Goal: Transaction & Acquisition: Purchase product/service

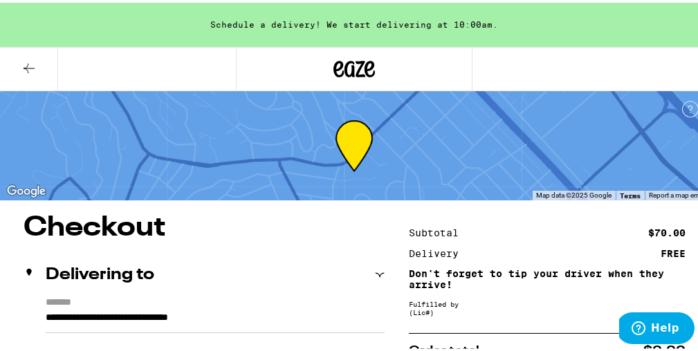
click at [19, 62] on button at bounding box center [29, 67] width 58 height 44
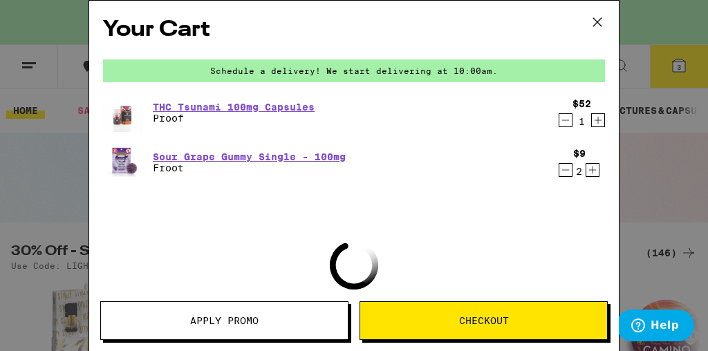
click at [559, 120] on icon "Decrement" at bounding box center [565, 120] width 12 height 17
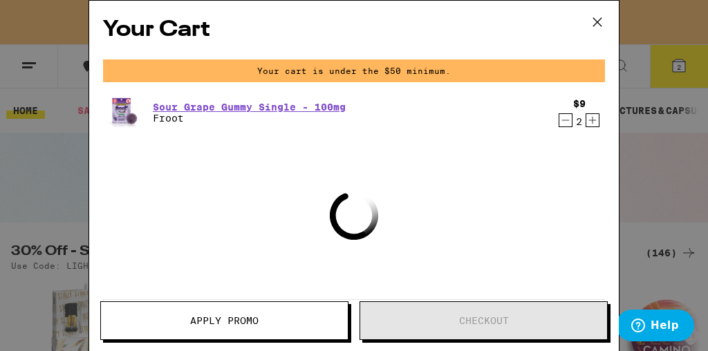
click at [559, 120] on icon "Decrement" at bounding box center [565, 120] width 12 height 17
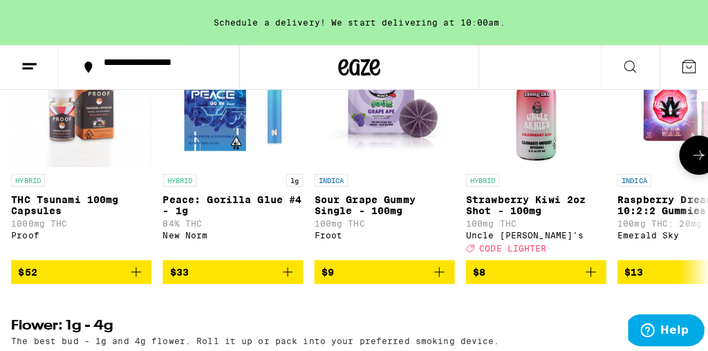
scroll to position [574, 0]
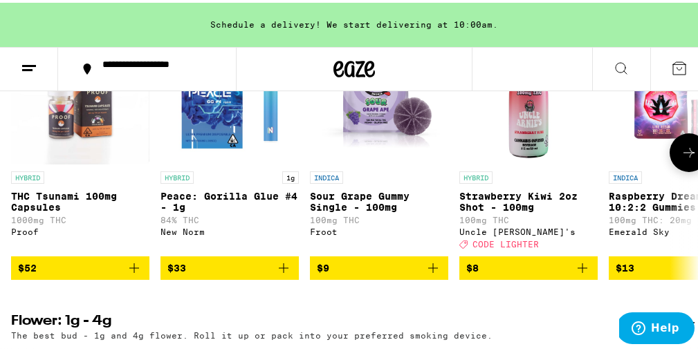
click at [87, 274] on span "$52" at bounding box center [80, 265] width 124 height 17
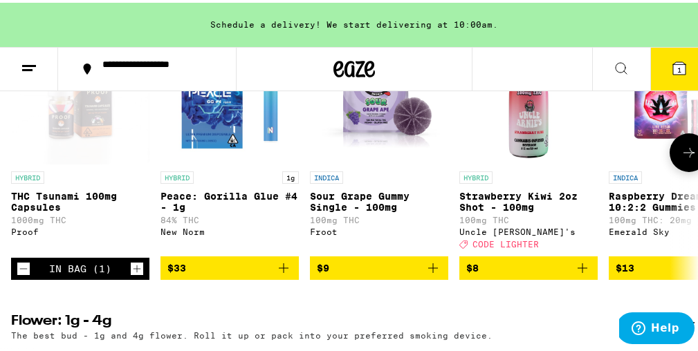
click at [216, 274] on span "$33" at bounding box center [229, 265] width 124 height 17
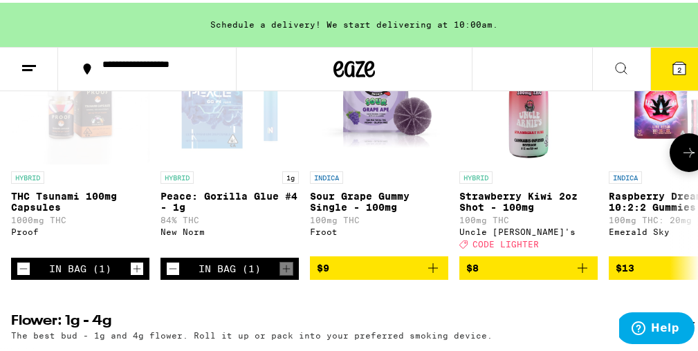
click at [543, 274] on span "$8" at bounding box center [528, 265] width 124 height 17
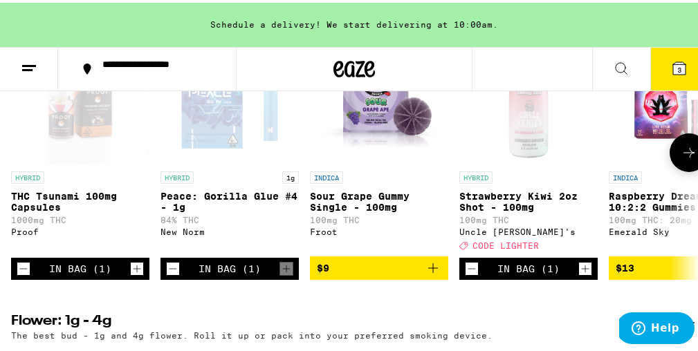
click at [375, 274] on span "$9" at bounding box center [379, 265] width 124 height 17
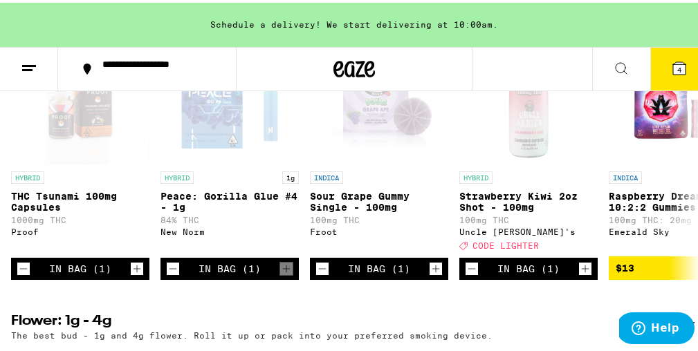
click at [673, 62] on icon at bounding box center [679, 65] width 12 height 12
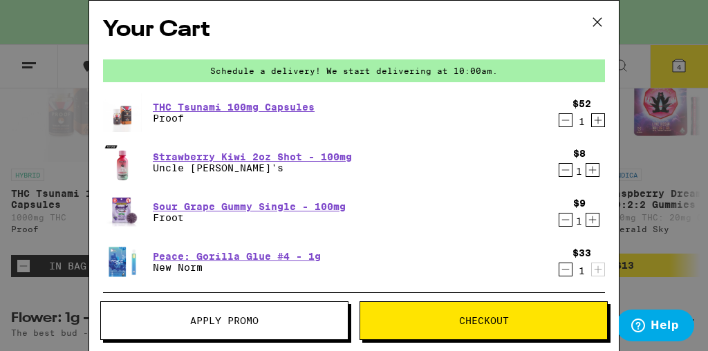
click at [586, 169] on icon "Increment" at bounding box center [592, 170] width 12 height 17
click at [586, 223] on icon "Increment" at bounding box center [592, 220] width 12 height 17
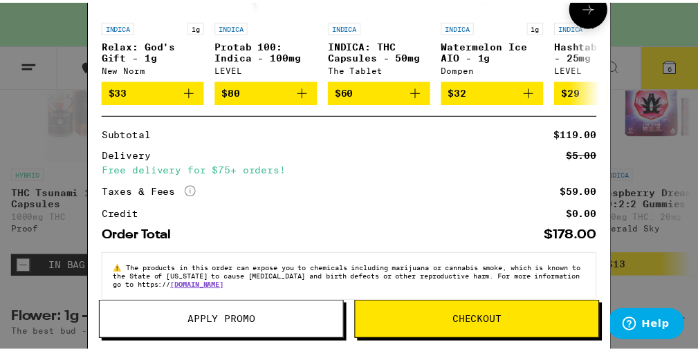
scroll to position [440, 0]
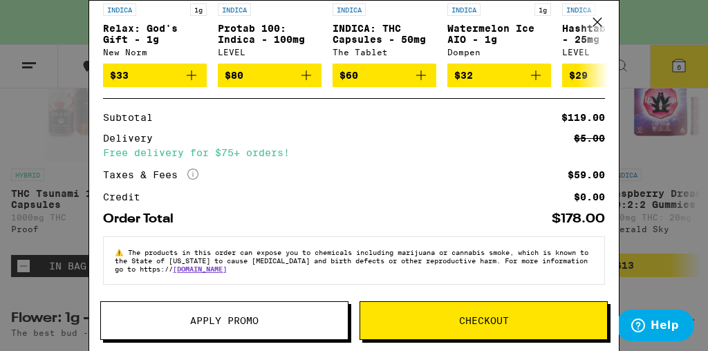
click at [252, 316] on span "Apply Promo" at bounding box center [224, 321] width 68 height 10
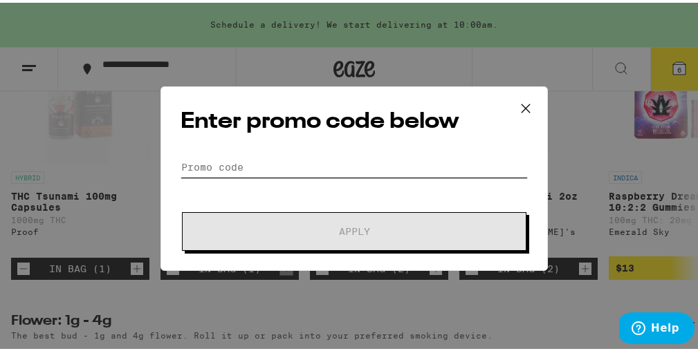
click at [316, 158] on input "Promo Code" at bounding box center [353, 164] width 347 height 21
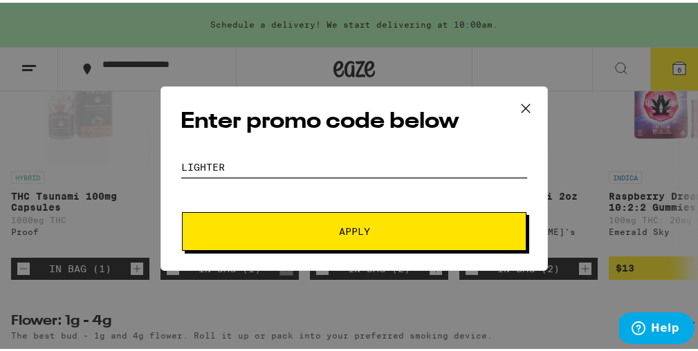
type input "lighter"
click at [326, 224] on span "Apply" at bounding box center [354, 229] width 249 height 10
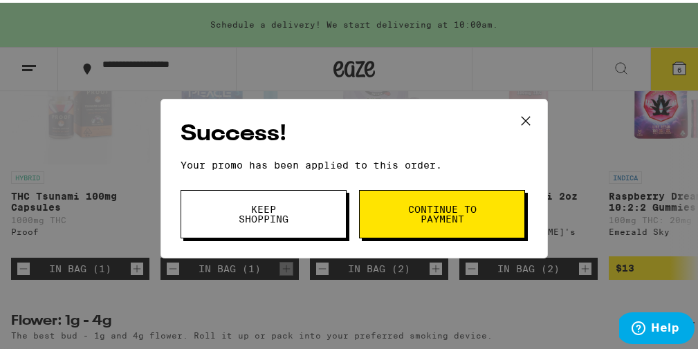
click at [295, 216] on button "Keep Shopping" at bounding box center [263, 211] width 166 height 48
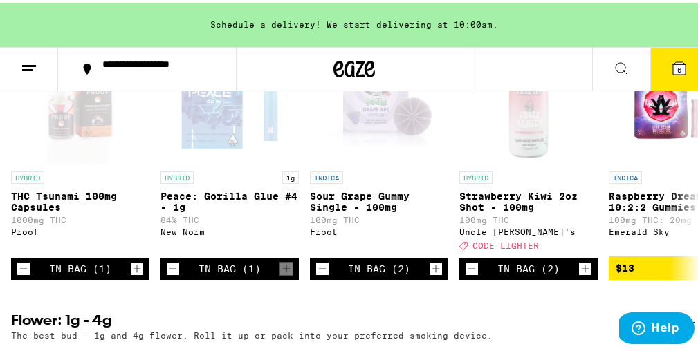
click at [673, 66] on icon at bounding box center [679, 65] width 12 height 12
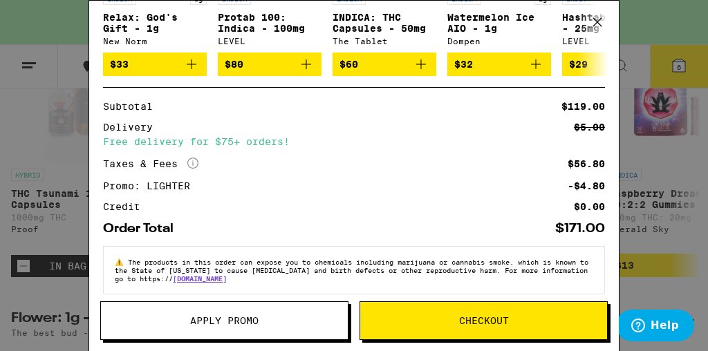
scroll to position [461, 0]
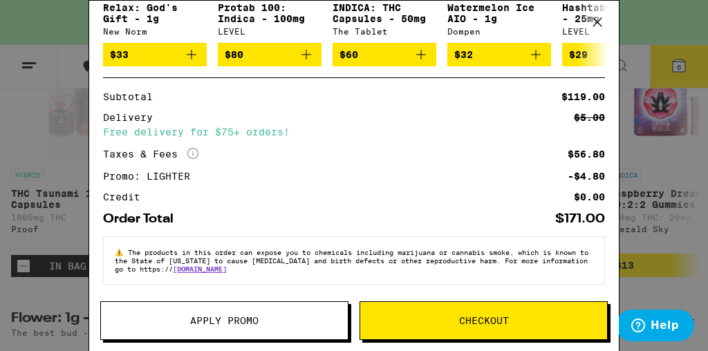
click at [462, 317] on span "Checkout" at bounding box center [484, 321] width 50 height 10
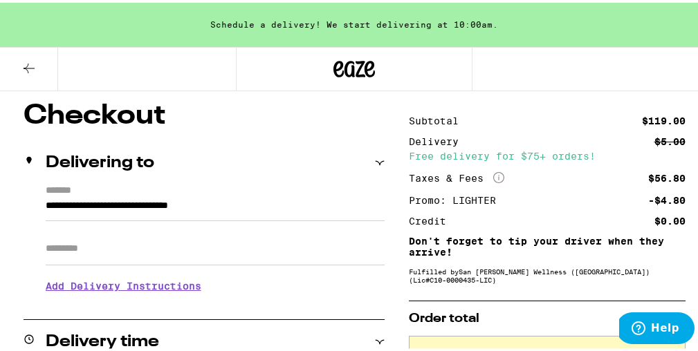
scroll to position [127, 0]
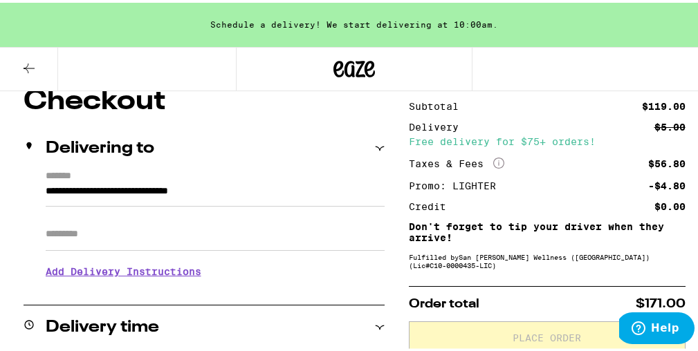
click at [158, 270] on h3 "Add Delivery Instructions" at bounding box center [215, 269] width 339 height 32
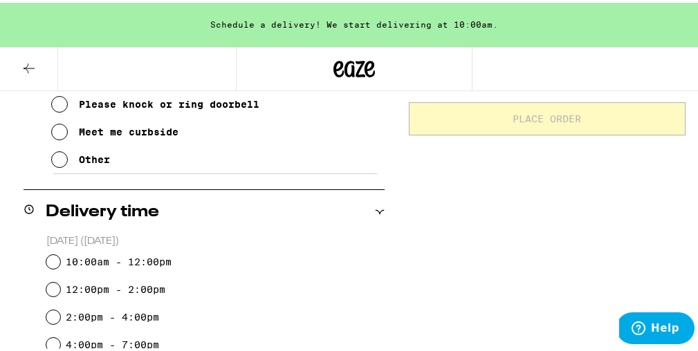
scroll to position [288, 0]
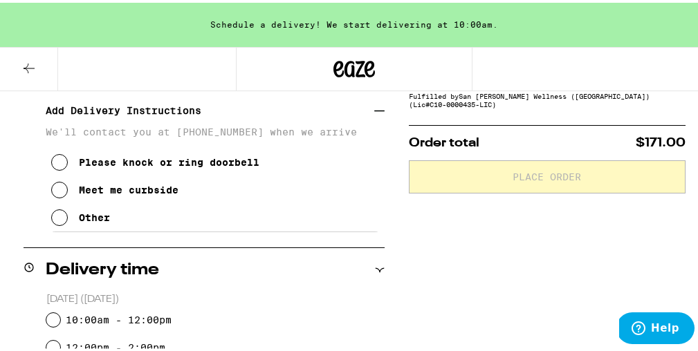
click at [60, 221] on icon at bounding box center [59, 215] width 17 height 17
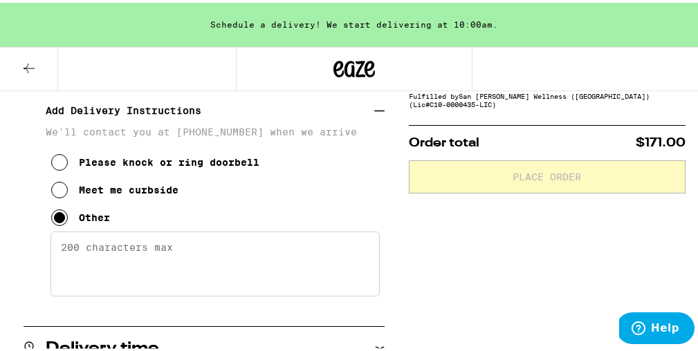
click at [75, 254] on textarea "Enter any other delivery instructions you want driver to know" at bounding box center [214, 261] width 329 height 65
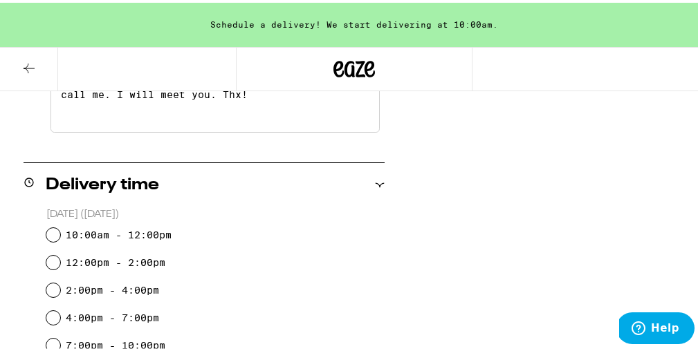
scroll to position [496, 0]
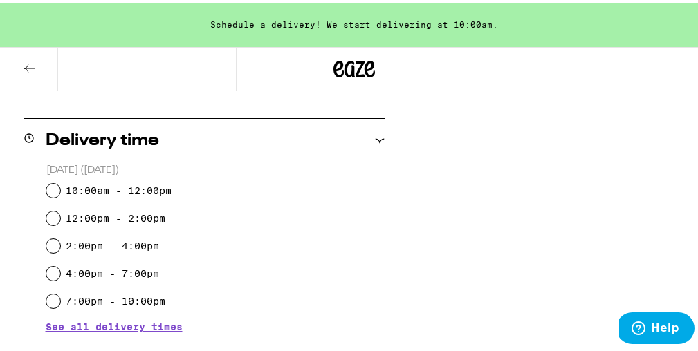
type textarea "Please park in second driveway from right and call me. I will meet you. Thx!"
click at [48, 270] on input "4:00pm - 7:00pm" at bounding box center [53, 271] width 14 height 14
radio input "true"
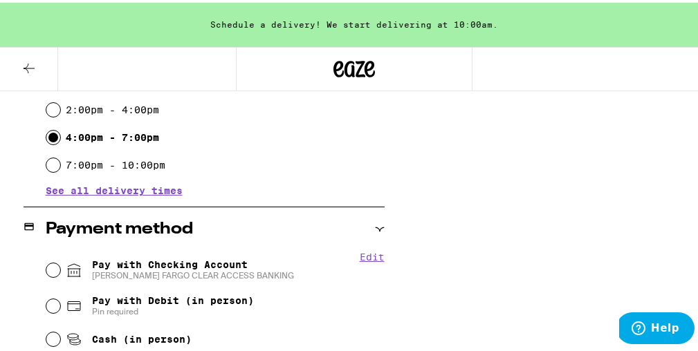
scroll to position [676, 0]
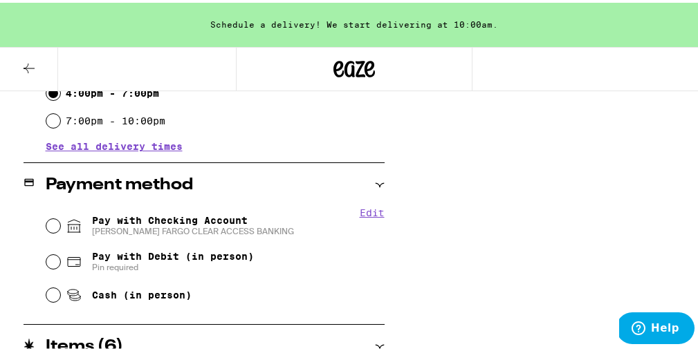
click at [48, 223] on input "Pay with Checking Account [PERSON_NAME] FARGO CLEAR ACCESS BANKING" at bounding box center [53, 223] width 14 height 14
radio input "true"
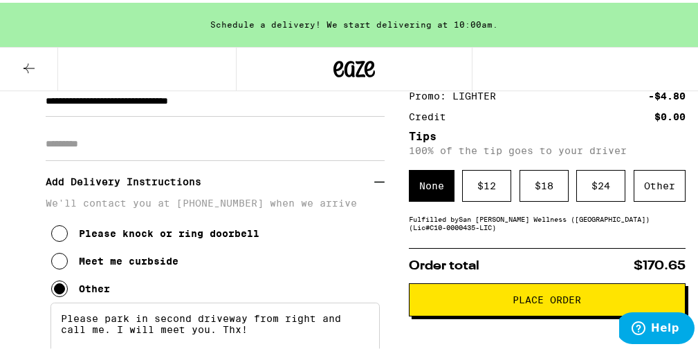
scroll to position [223, 0]
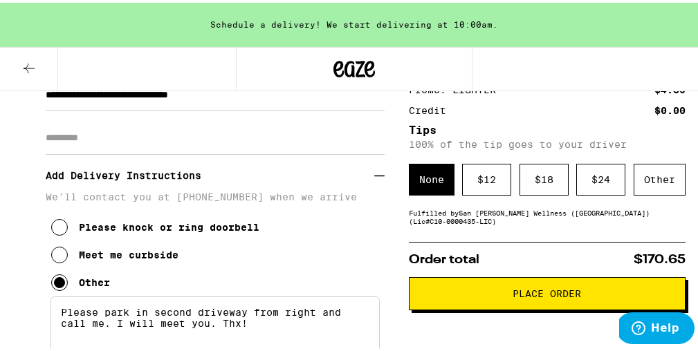
click at [482, 296] on span "Place Order" at bounding box center [546, 291] width 253 height 10
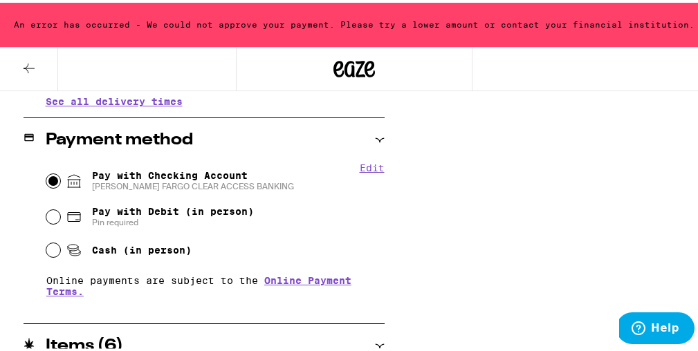
scroll to position [790, 0]
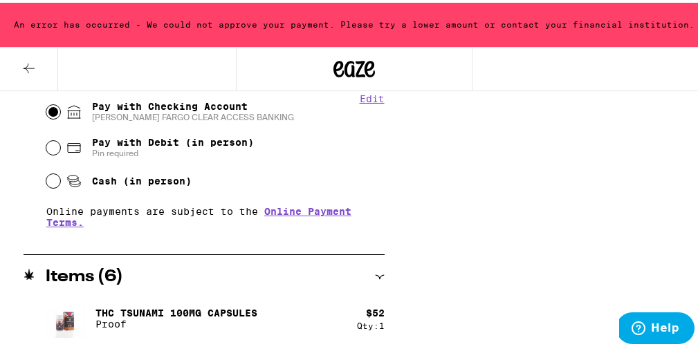
click at [48, 180] on input "Cash (in person)" at bounding box center [53, 178] width 14 height 14
radio input "true"
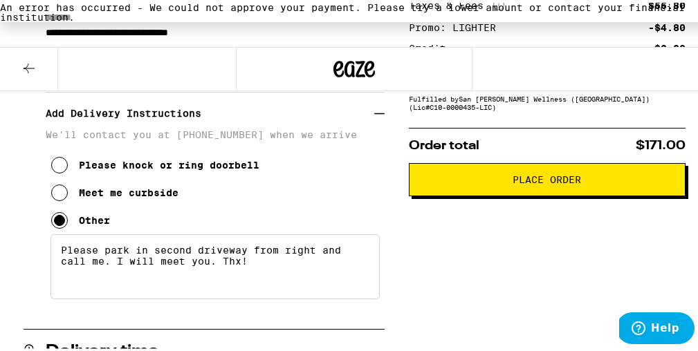
scroll to position [219, 0]
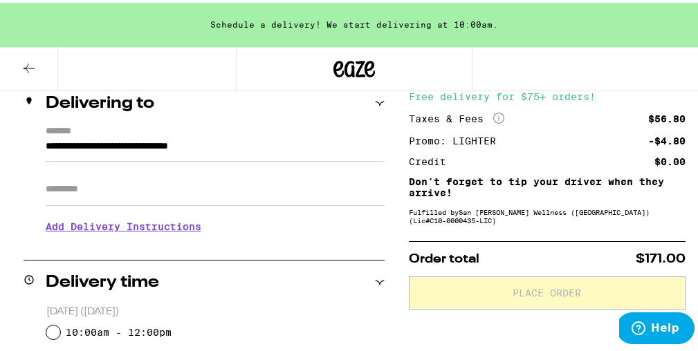
click at [180, 227] on h3 "Add Delivery Instructions" at bounding box center [215, 224] width 339 height 32
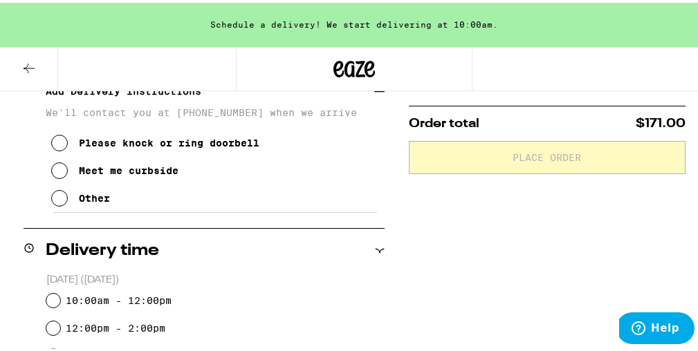
scroll to position [257, 0]
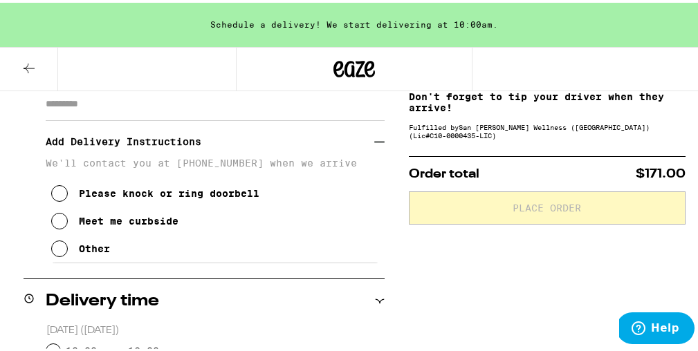
click at [52, 249] on icon at bounding box center [59, 246] width 17 height 17
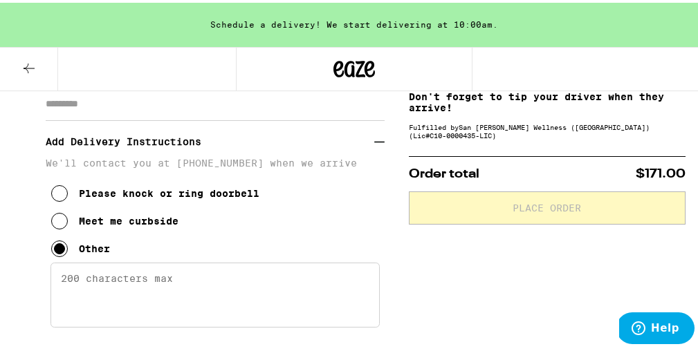
click at [156, 277] on textarea "Enter any other delivery instructions you want driver to know" at bounding box center [214, 292] width 329 height 65
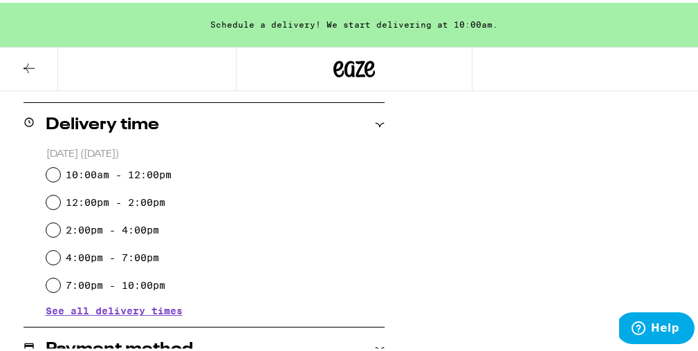
scroll to position [587, 0]
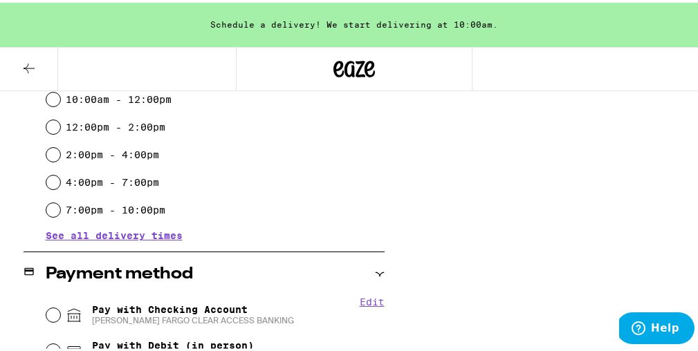
type textarea "Please park in second driveway from right and call me. I will meet you. Thx!"
click at [46, 178] on input "4:00pm - 7:00pm" at bounding box center [53, 180] width 14 height 14
radio input "true"
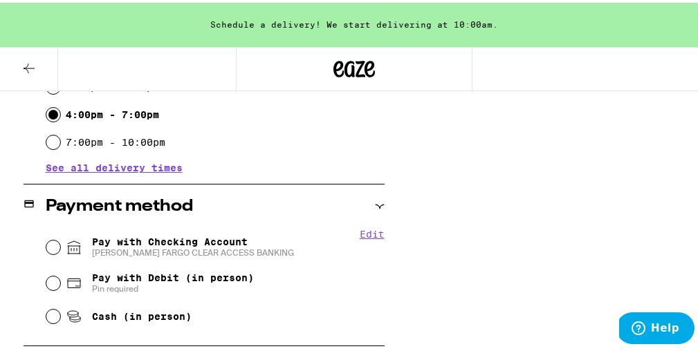
scroll to position [658, 0]
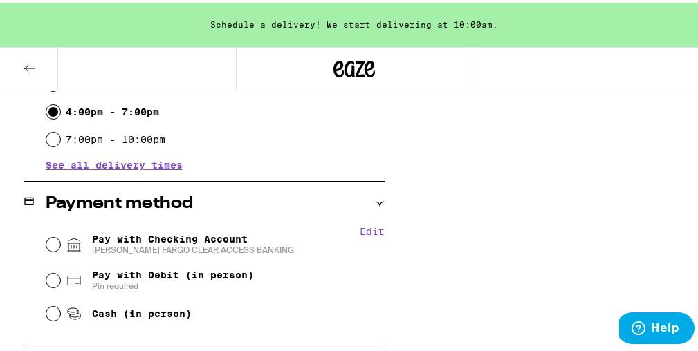
click at [53, 313] on input "Cash (in person)" at bounding box center [53, 311] width 14 height 14
radio input "true"
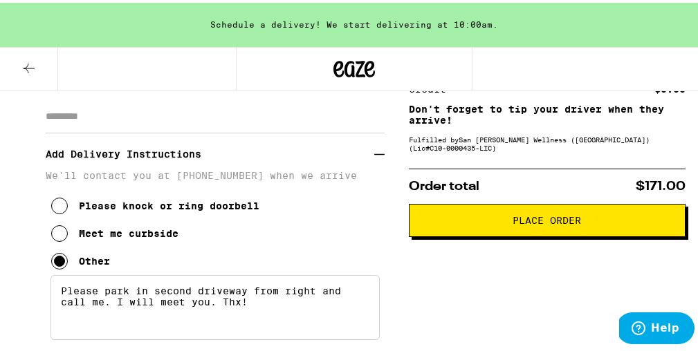
scroll to position [151, 0]
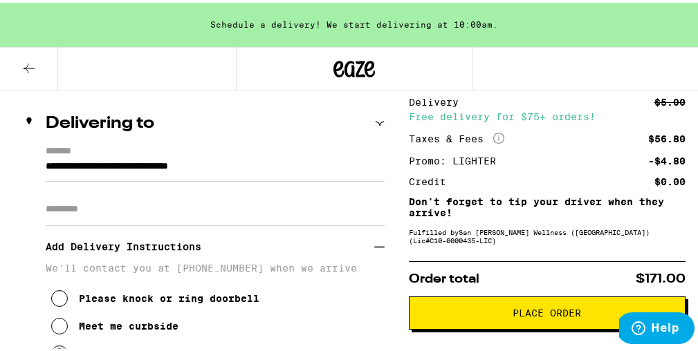
click at [526, 315] on span "Place Order" at bounding box center [546, 311] width 68 height 10
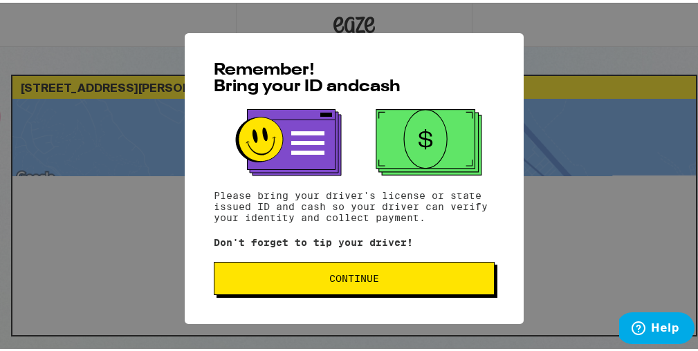
click at [357, 275] on span "Continue" at bounding box center [354, 276] width 50 height 10
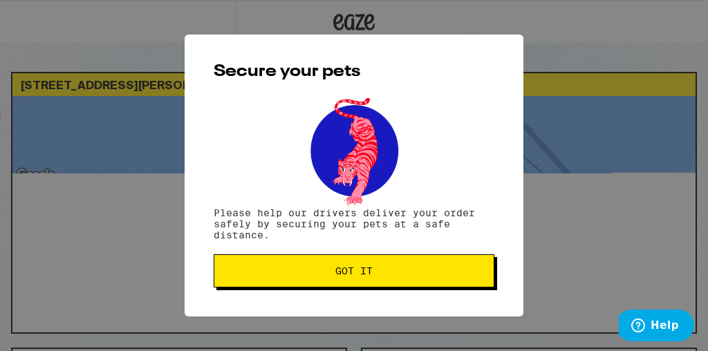
click at [357, 275] on span "Got it" at bounding box center [353, 271] width 37 height 10
